Goal: Task Accomplishment & Management: Complete application form

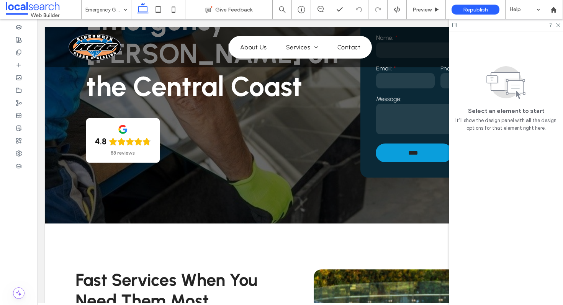
click at [561, 26] on div at bounding box center [506, 25] width 114 height 12
click at [557, 25] on use at bounding box center [558, 25] width 4 height 4
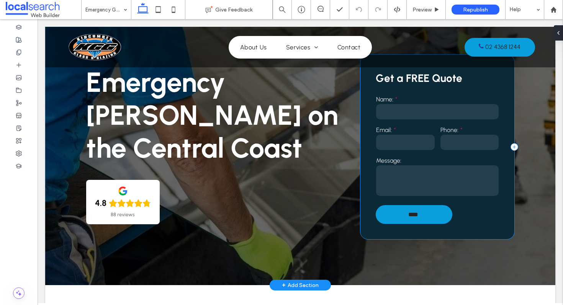
scroll to position [43, 0]
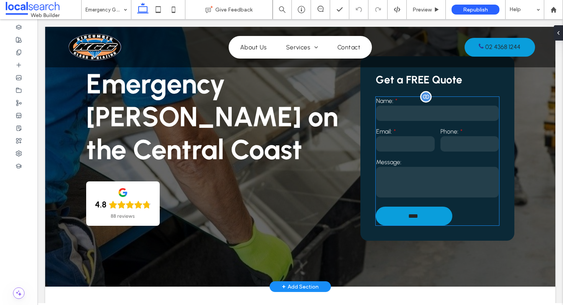
click at [426, 175] on textarea at bounding box center [437, 182] width 123 height 31
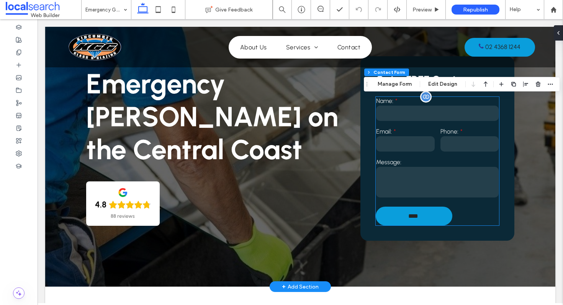
click at [426, 175] on textarea at bounding box center [437, 182] width 123 height 31
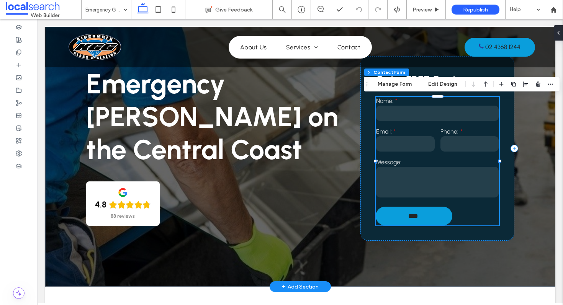
type input "*"
type input "***"
type input "**"
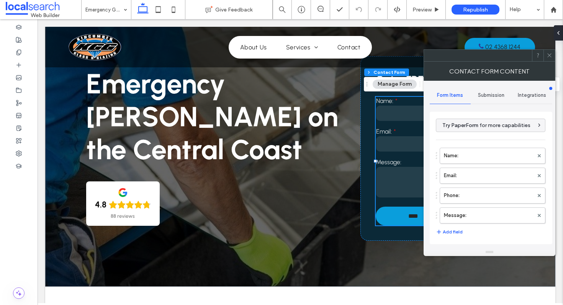
click at [481, 95] on span "Submission" at bounding box center [491, 95] width 26 height 6
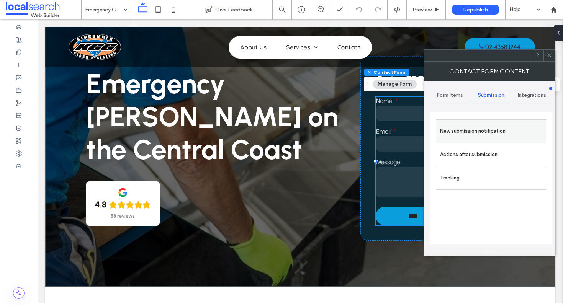
click at [471, 133] on label "New submission notification" at bounding box center [491, 131] width 102 height 15
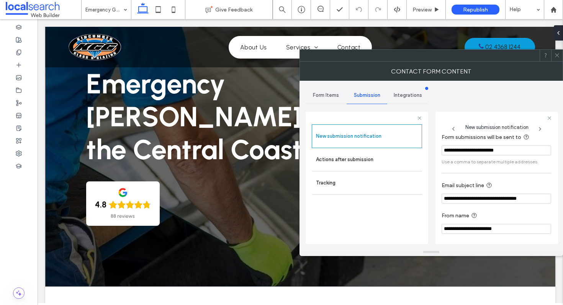
scroll to position [41, 0]
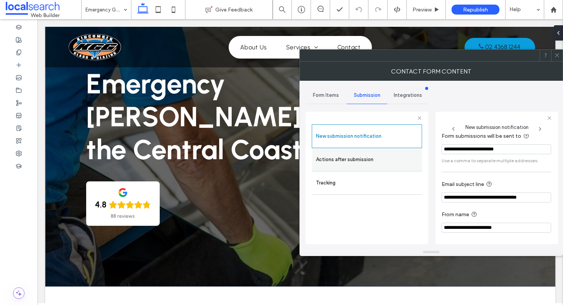
click at [389, 154] on label "Actions after submission" at bounding box center [367, 159] width 102 height 15
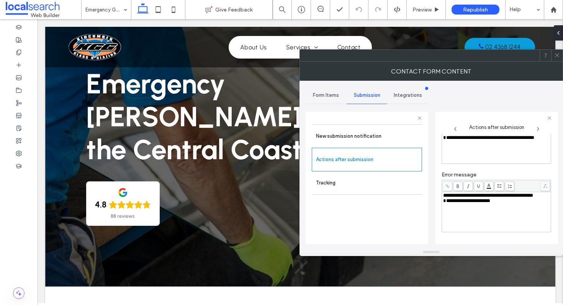
scroll to position [41, 0]
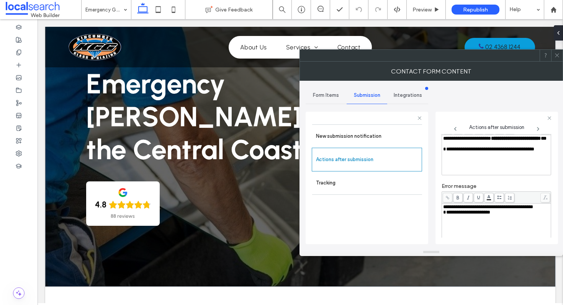
click at [444, 215] on span "**********" at bounding box center [466, 212] width 47 height 5
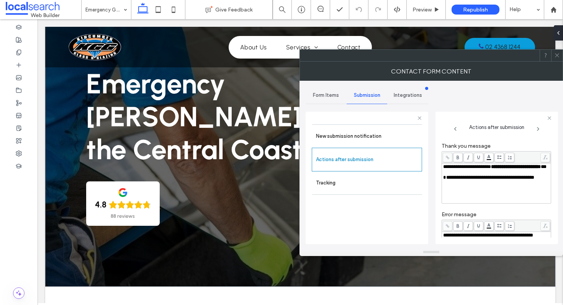
scroll to position [0, 0]
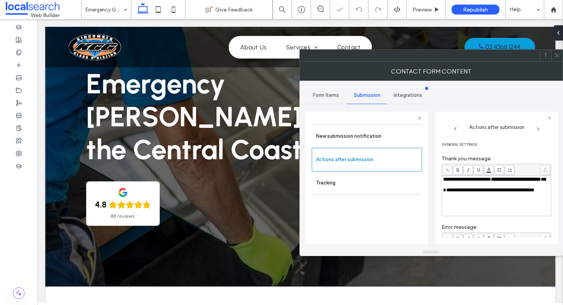
click at [557, 55] on use at bounding box center [557, 56] width 4 height 4
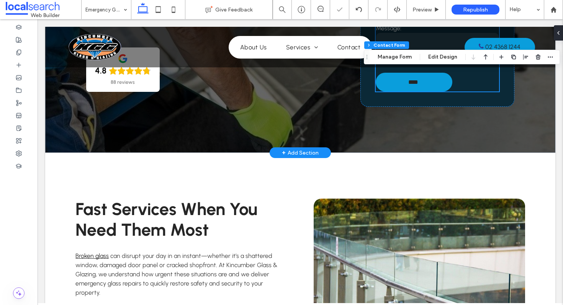
scroll to position [216, 0]
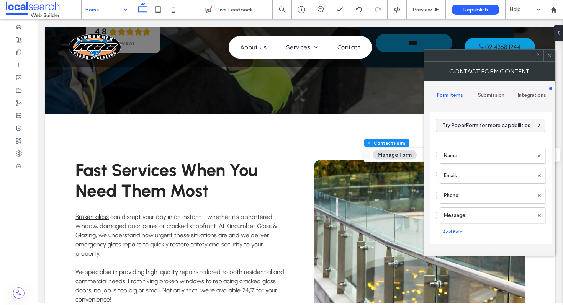
click at [486, 96] on span "Submission" at bounding box center [491, 95] width 26 height 6
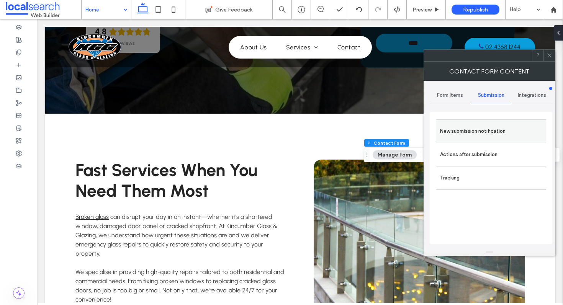
click at [477, 128] on label "New submission notification" at bounding box center [491, 131] width 102 height 15
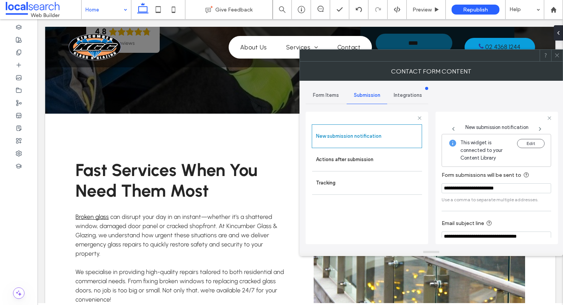
scroll to position [41, 0]
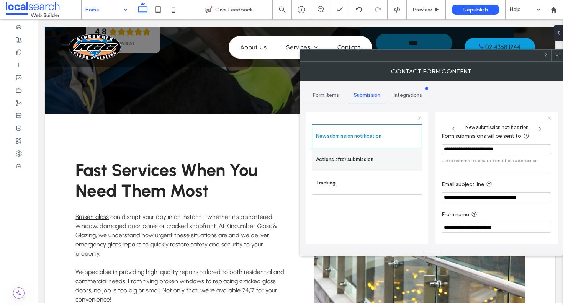
click at [374, 167] on div "Actions after submission" at bounding box center [367, 159] width 110 height 23
click at [360, 159] on label "Actions after submission" at bounding box center [367, 159] width 102 height 15
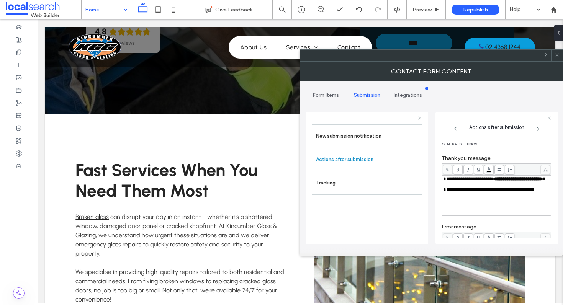
scroll to position [0, 0]
click at [559, 55] on icon at bounding box center [557, 55] width 6 height 6
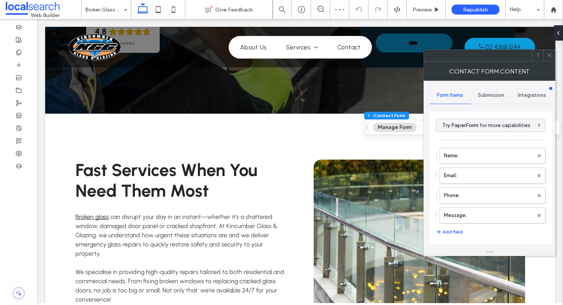
click at [483, 98] on span "Submission" at bounding box center [491, 95] width 26 height 6
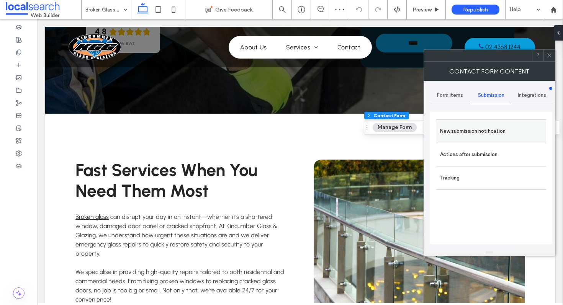
click at [463, 135] on label "New submission notification" at bounding box center [491, 131] width 102 height 15
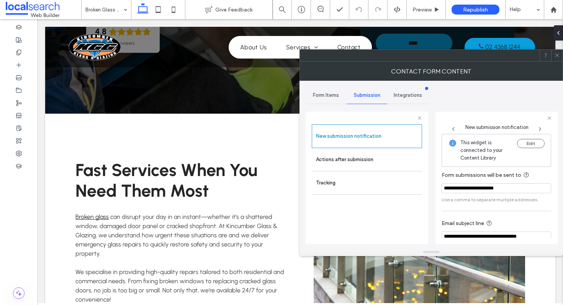
scroll to position [41, 0]
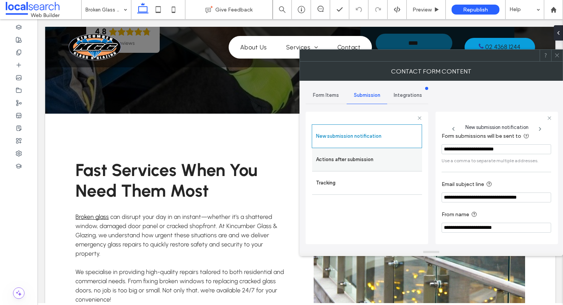
click at [395, 152] on label "Actions after submission" at bounding box center [367, 159] width 102 height 15
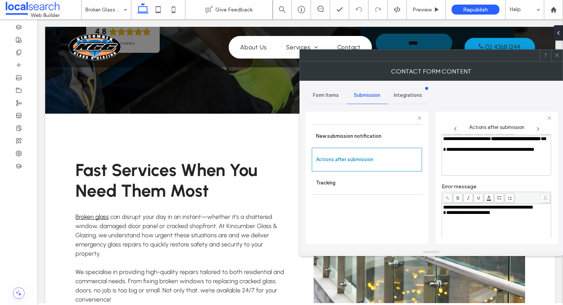
click at [558, 57] on use at bounding box center [557, 56] width 4 height 4
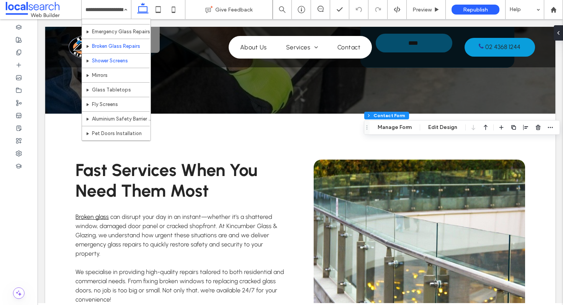
scroll to position [41, 0]
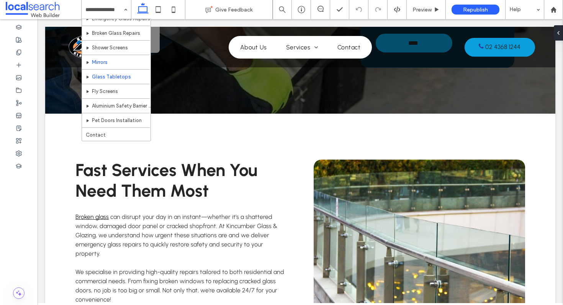
scroll to position [41, 0]
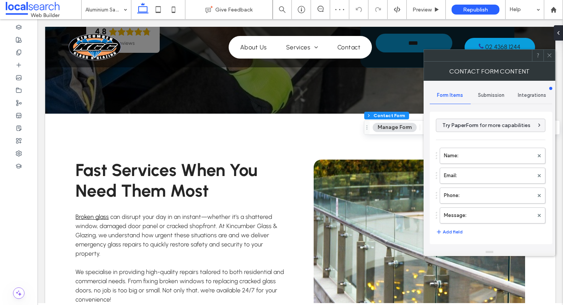
click at [486, 101] on div "Submission" at bounding box center [491, 95] width 41 height 17
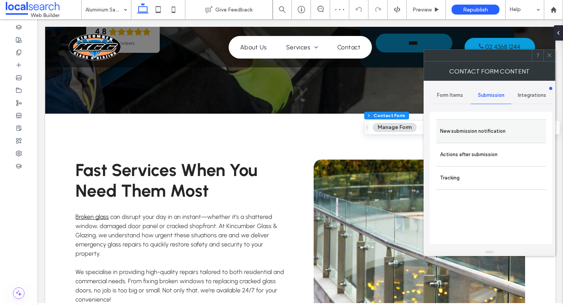
click at [488, 134] on label "New submission notification" at bounding box center [491, 131] width 102 height 15
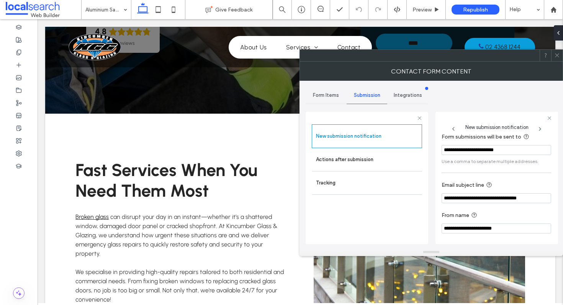
scroll to position [41, 0]
click at [557, 59] on span at bounding box center [557, 55] width 6 height 11
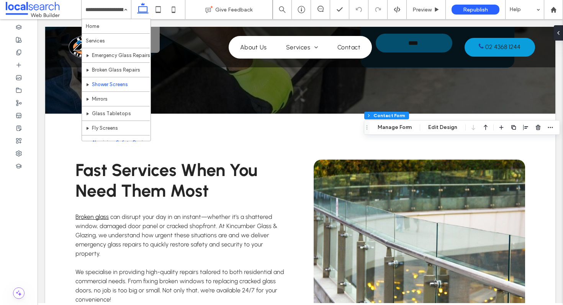
scroll to position [41, 0]
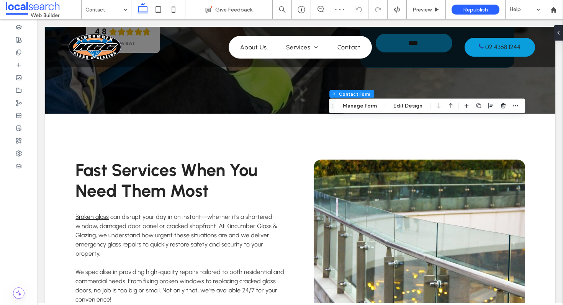
type input "**"
type input "*"
type input "***"
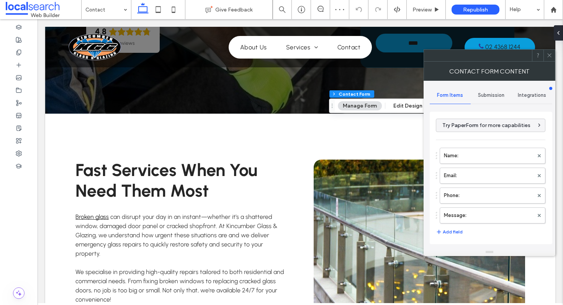
click at [488, 96] on span "Submission" at bounding box center [491, 95] width 26 height 6
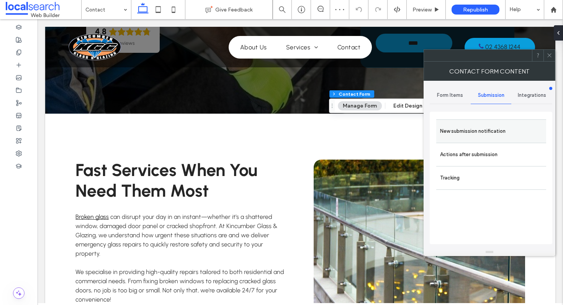
click at [486, 128] on label "New submission notification" at bounding box center [491, 131] width 102 height 15
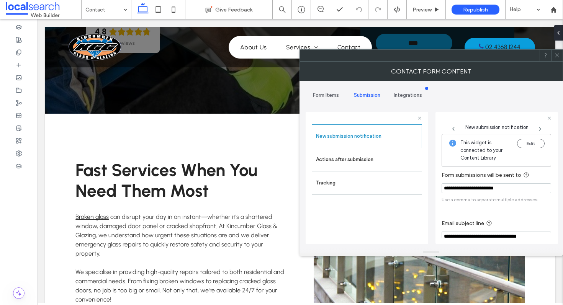
scroll to position [41, 0]
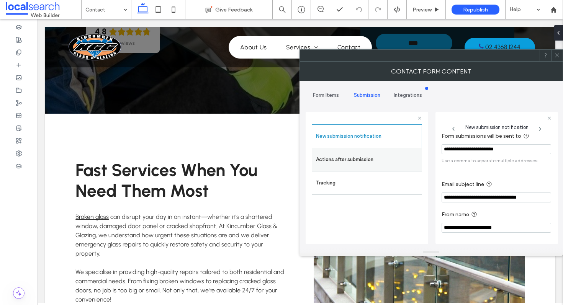
click at [395, 158] on label "Actions after submission" at bounding box center [367, 159] width 102 height 15
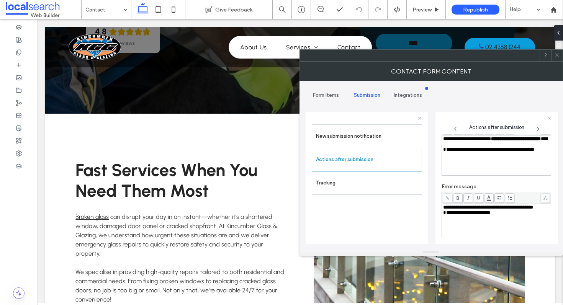
click at [559, 59] on span at bounding box center [557, 55] width 6 height 11
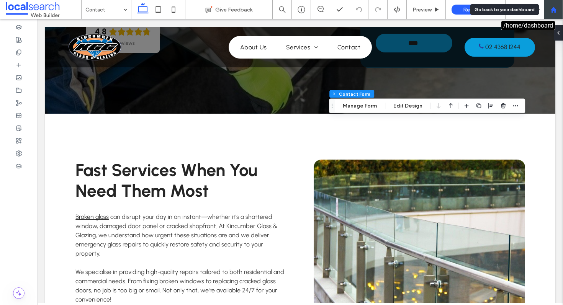
click at [550, 13] on icon at bounding box center [553, 10] width 7 height 7
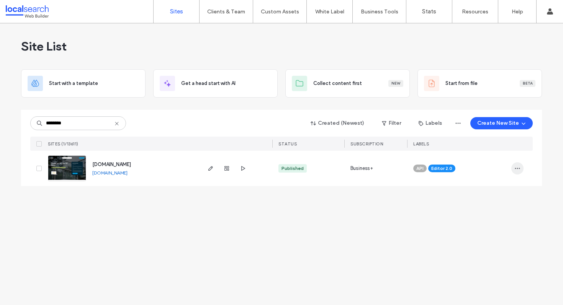
type input "********"
click at [520, 167] on icon "button" at bounding box center [517, 168] width 6 height 6
click at [491, 217] on span "Assign Label" at bounding box center [483, 218] width 28 height 8
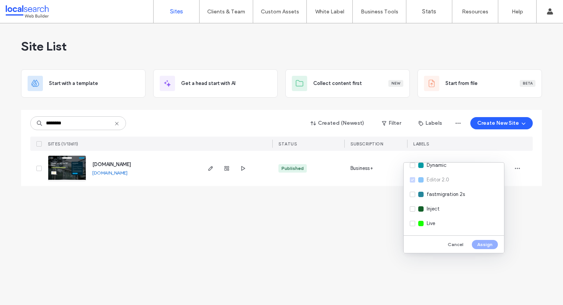
scroll to position [103, 0]
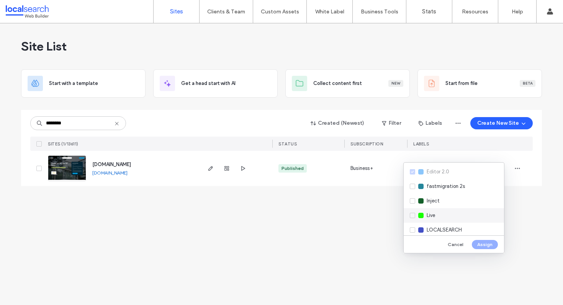
click at [411, 215] on div "Live" at bounding box center [454, 215] width 100 height 15
click at [491, 245] on button "Assign" at bounding box center [485, 244] width 26 height 9
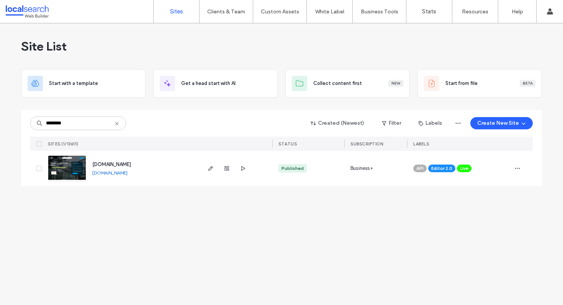
click at [131, 163] on span "[DOMAIN_NAME]" at bounding box center [111, 165] width 39 height 6
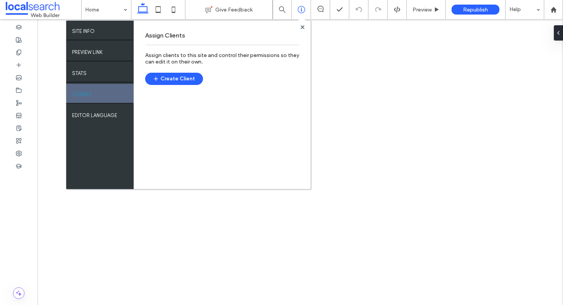
click at [166, 80] on button "Create Client" at bounding box center [174, 79] width 58 height 12
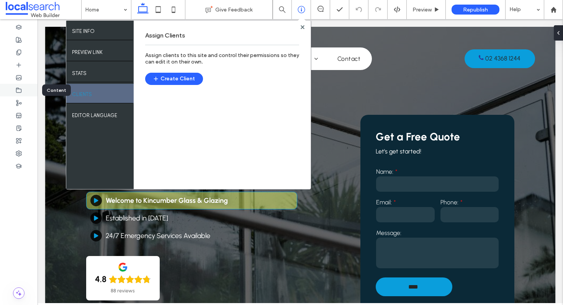
click at [15, 93] on div at bounding box center [19, 90] width 38 height 13
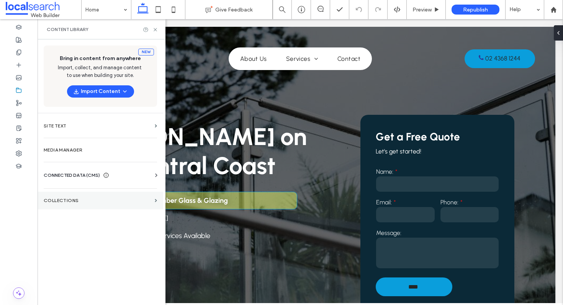
click at [81, 192] on section "Collections" at bounding box center [101, 201] width 126 height 18
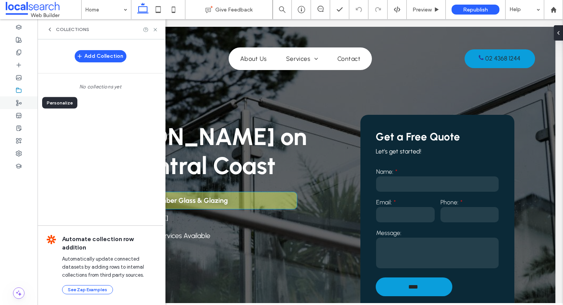
click at [16, 105] on icon at bounding box center [19, 103] width 6 height 6
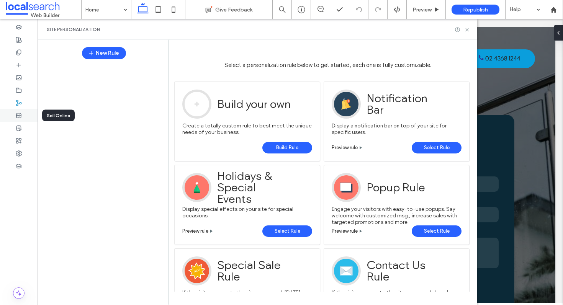
click at [23, 116] on div at bounding box center [19, 115] width 38 height 13
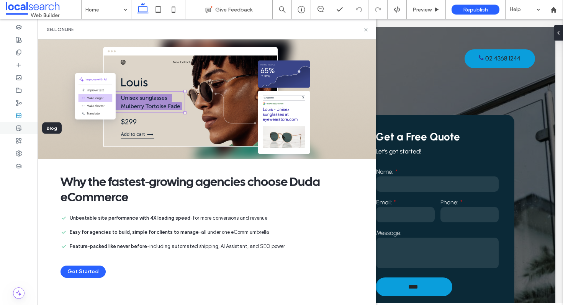
click at [26, 131] on div at bounding box center [19, 128] width 38 height 13
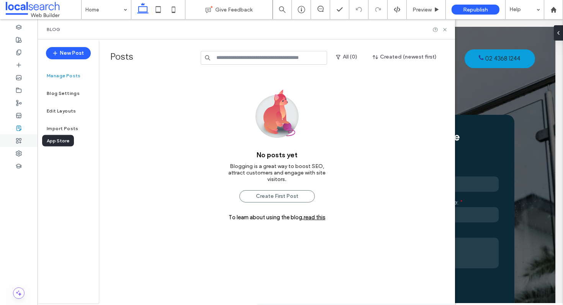
click at [28, 142] on div at bounding box center [19, 140] width 38 height 13
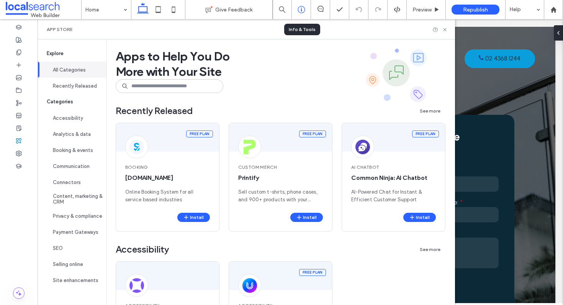
click at [303, 12] on use at bounding box center [301, 9] width 7 height 7
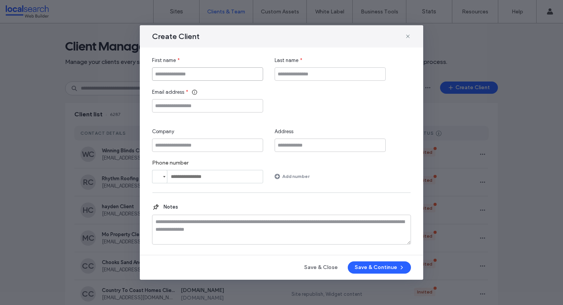
click at [222, 74] on input "First name" at bounding box center [207, 73] width 111 height 13
paste input "**********"
type input "**********"
click at [304, 78] on input "Last name" at bounding box center [330, 73] width 111 height 13
click at [289, 72] on input "Last name" at bounding box center [330, 73] width 111 height 13
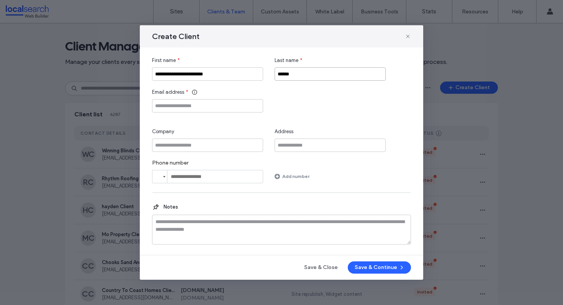
type input "******"
click at [201, 110] on input "Email address" at bounding box center [207, 105] width 111 height 13
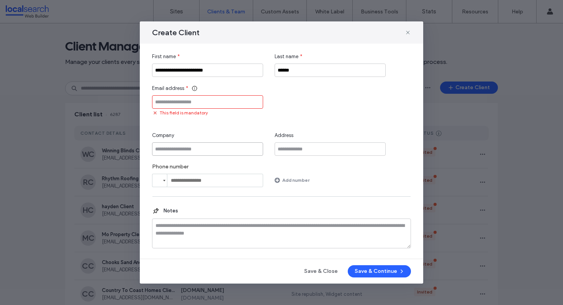
click at [184, 146] on input "Company" at bounding box center [207, 148] width 111 height 13
paste input "**********"
click at [199, 149] on input "**********" at bounding box center [207, 148] width 111 height 13
type input "**********"
click at [198, 70] on input "**********" at bounding box center [207, 70] width 111 height 13
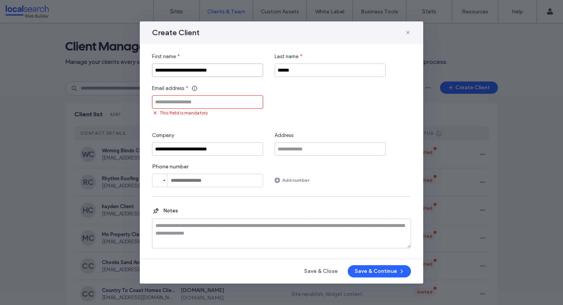
type input "**********"
click at [188, 99] on input "Email address" at bounding box center [207, 101] width 111 height 13
click at [230, 102] on input "Email address" at bounding box center [207, 101] width 111 height 13
paste input "**********"
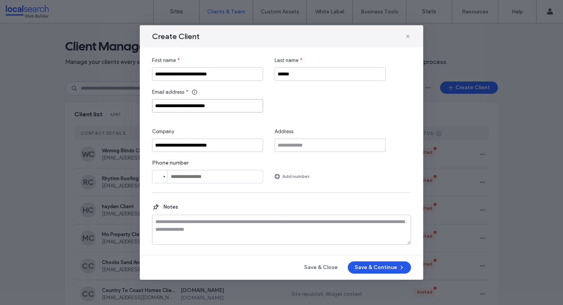
type input "**********"
click at [383, 266] on button "Save & Continue" at bounding box center [379, 268] width 63 height 12
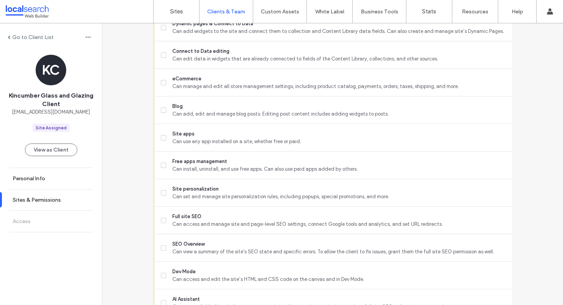
scroll to position [631, 0]
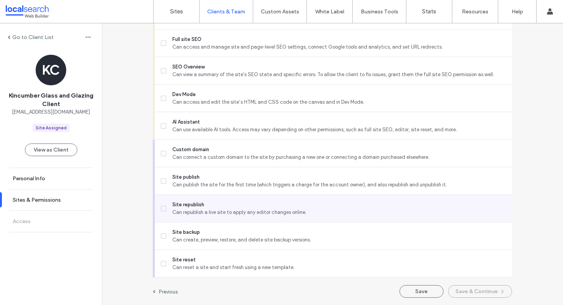
click at [163, 208] on label "Site republish Can republish a live site to apply any editor changes online." at bounding box center [333, 208] width 345 height 15
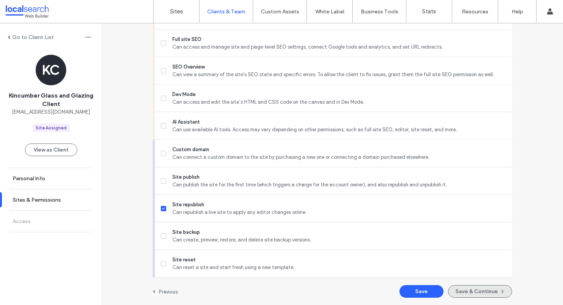
click at [471, 288] on button "Save & Continue" at bounding box center [480, 291] width 64 height 13
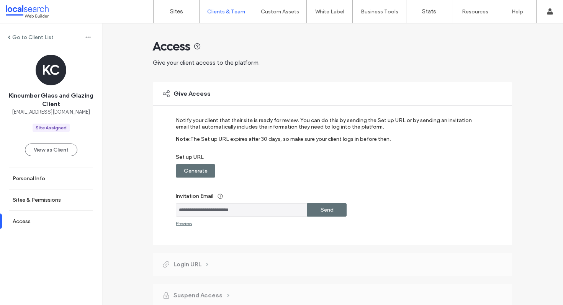
click at [204, 170] on label "Generate" at bounding box center [196, 171] width 24 height 14
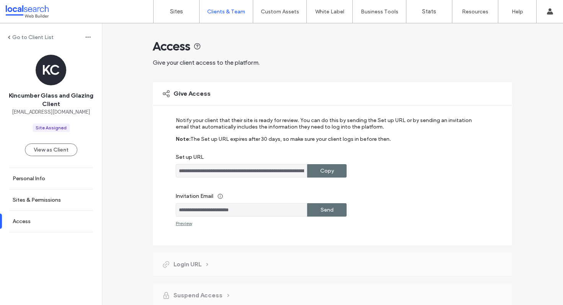
click at [324, 171] on label "Copy" at bounding box center [327, 171] width 14 height 14
